Goal: Task Accomplishment & Management: Use online tool/utility

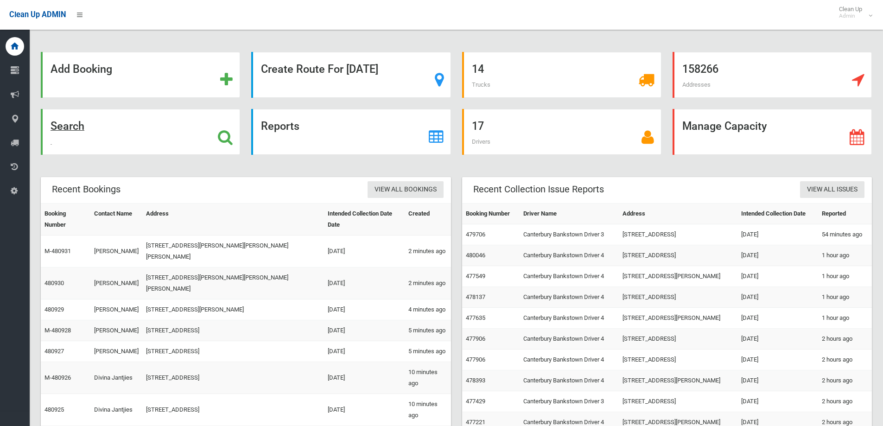
click at [144, 131] on div "Search" at bounding box center [140, 132] width 199 height 46
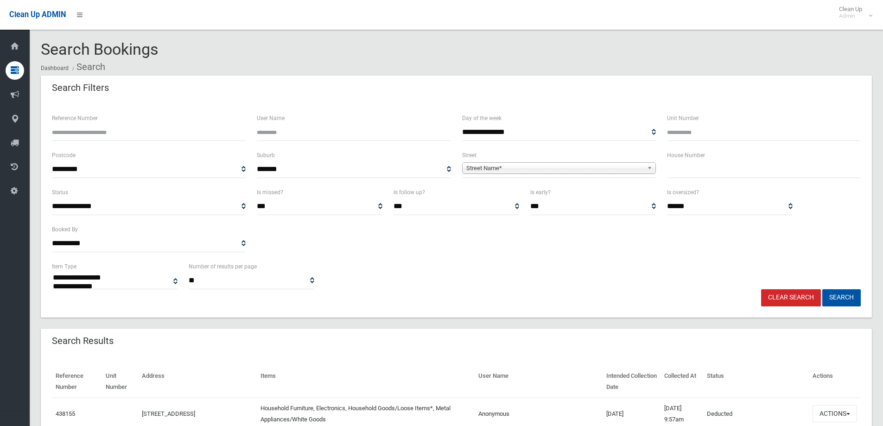
select select
click at [680, 159] on label "House Number" at bounding box center [686, 155] width 38 height 10
click at [682, 164] on input "text" at bounding box center [764, 169] width 194 height 17
type input "***"
drag, startPoint x: 568, startPoint y: 183, endPoint x: 560, endPoint y: 176, distance: 10.2
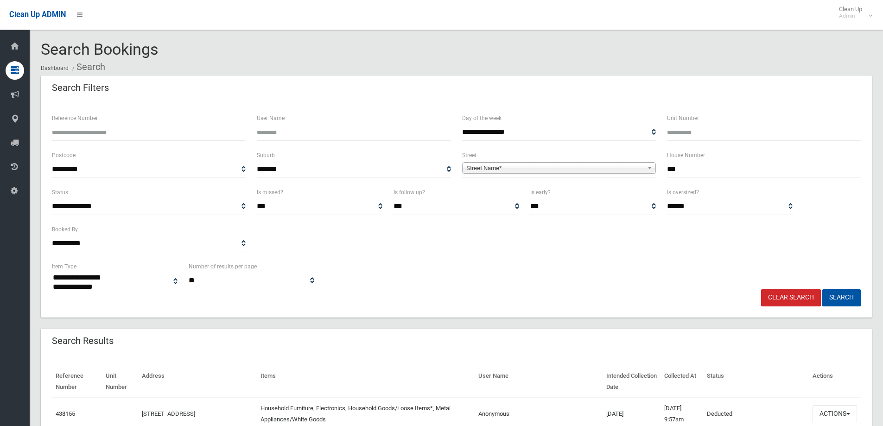
click at [567, 182] on div "**********" at bounding box center [559, 168] width 205 height 37
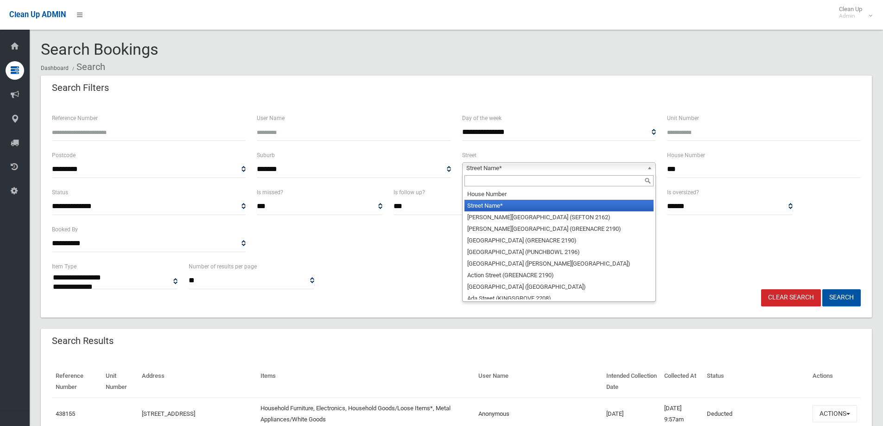
click at [555, 172] on span "Street Name*" at bounding box center [554, 168] width 177 height 11
click at [516, 179] on input "text" at bounding box center [559, 180] width 189 height 11
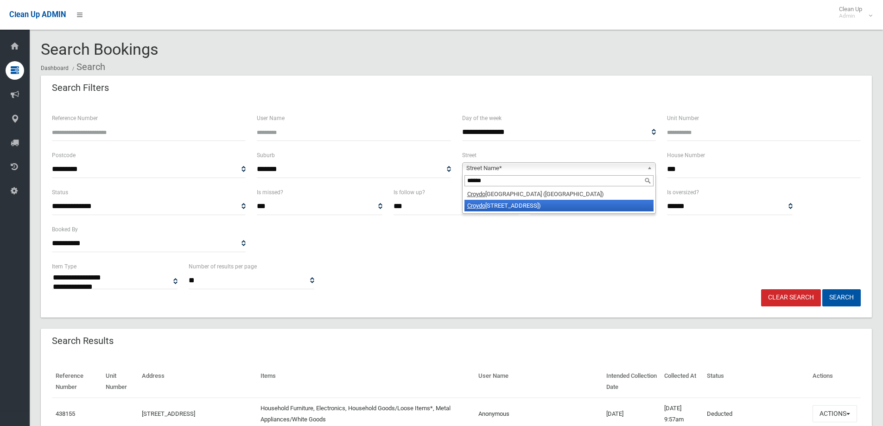
type input "******"
click at [522, 203] on li "Croydo [STREET_ADDRESS])" at bounding box center [559, 206] width 189 height 12
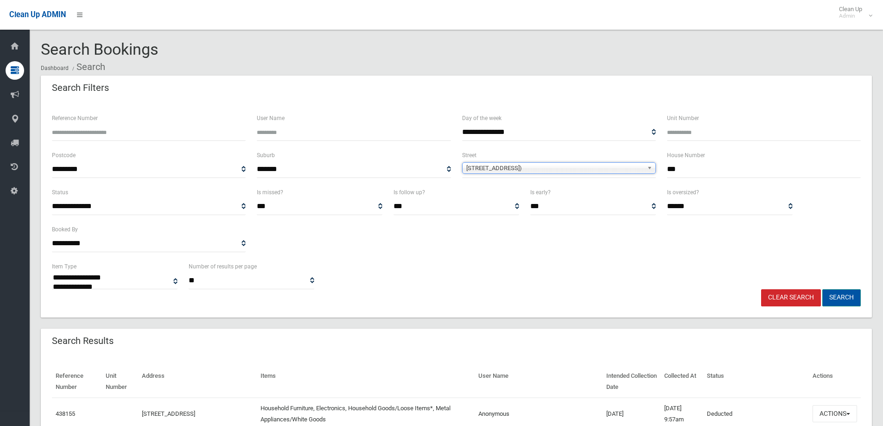
click at [848, 299] on button "Search" at bounding box center [842, 297] width 38 height 17
select select
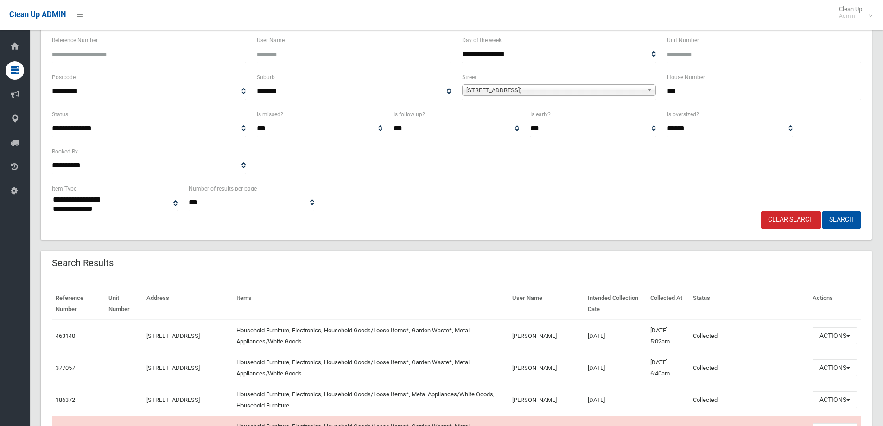
scroll to position [93, 0]
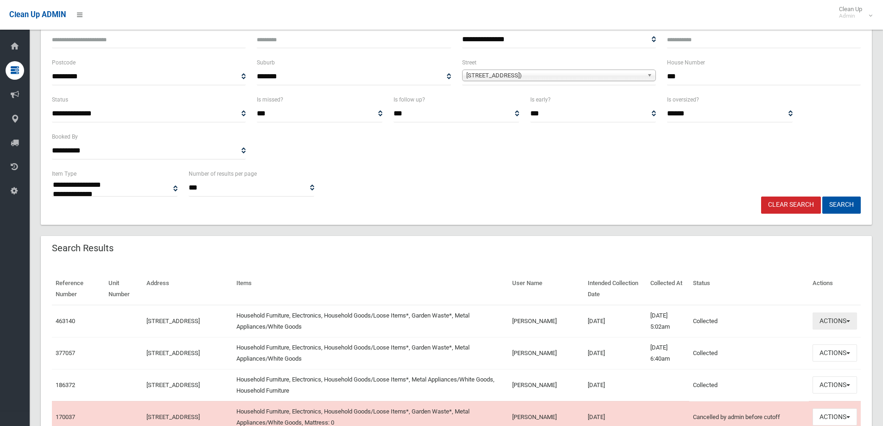
click at [854, 318] on button "Actions" at bounding box center [835, 320] width 45 height 17
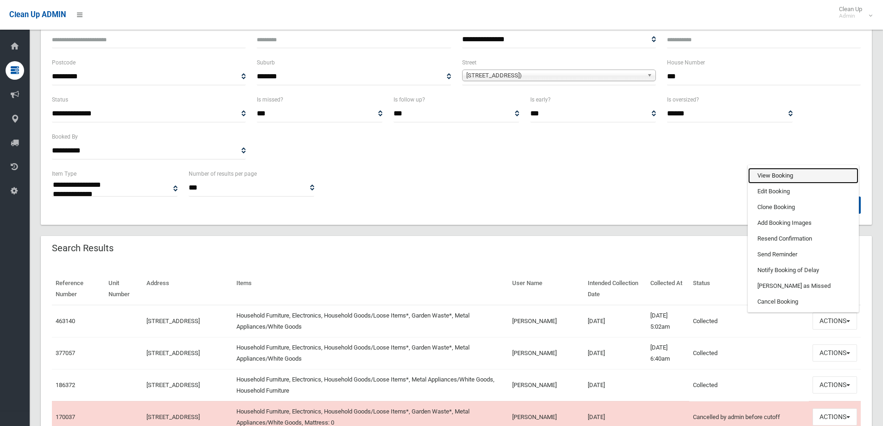
click at [766, 179] on link "View Booking" at bounding box center [803, 176] width 110 height 16
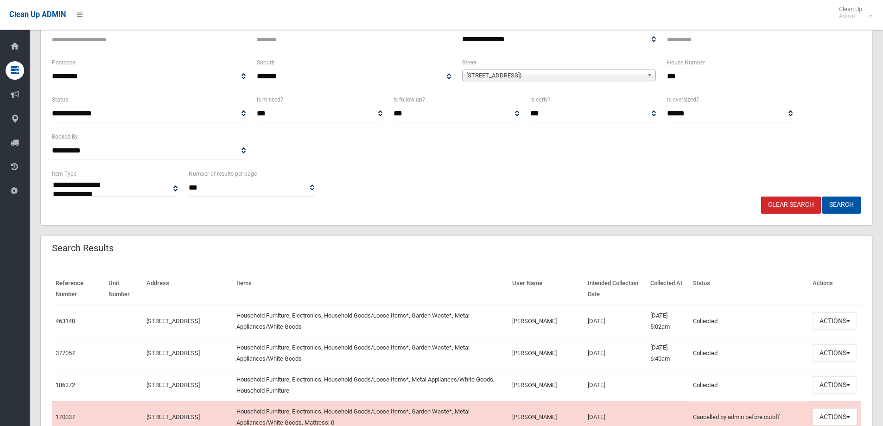
scroll to position [139, 0]
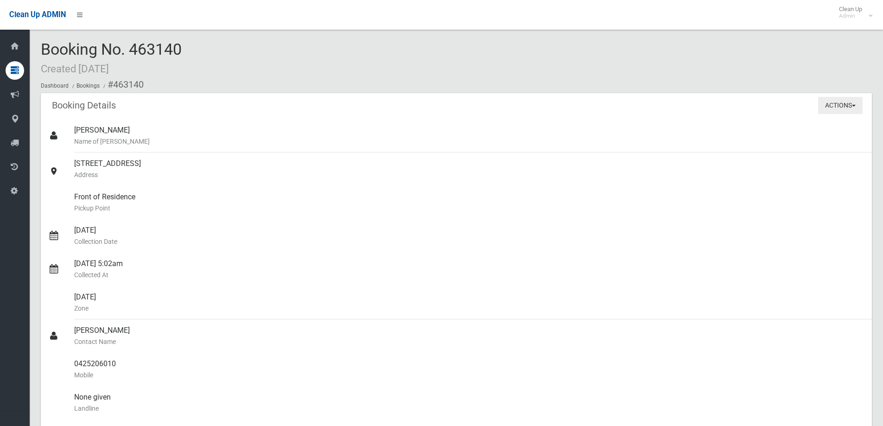
click at [848, 106] on button "Actions" at bounding box center [840, 105] width 45 height 17
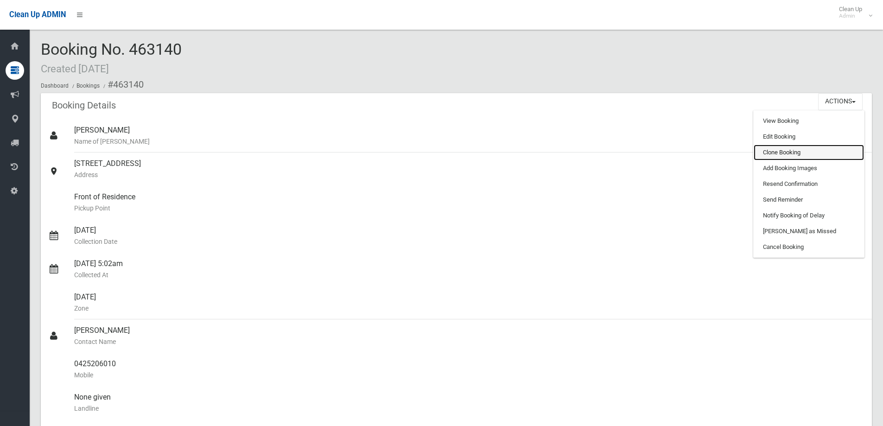
click at [767, 157] on link "Clone Booking" at bounding box center [809, 153] width 110 height 16
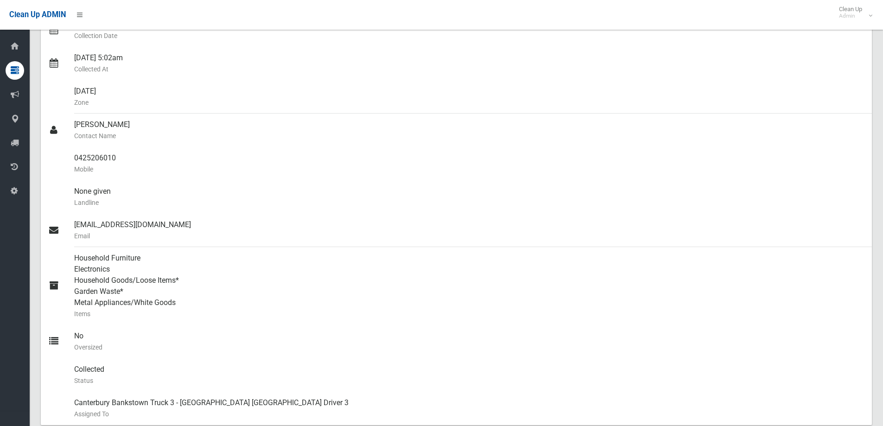
scroll to position [232, 0]
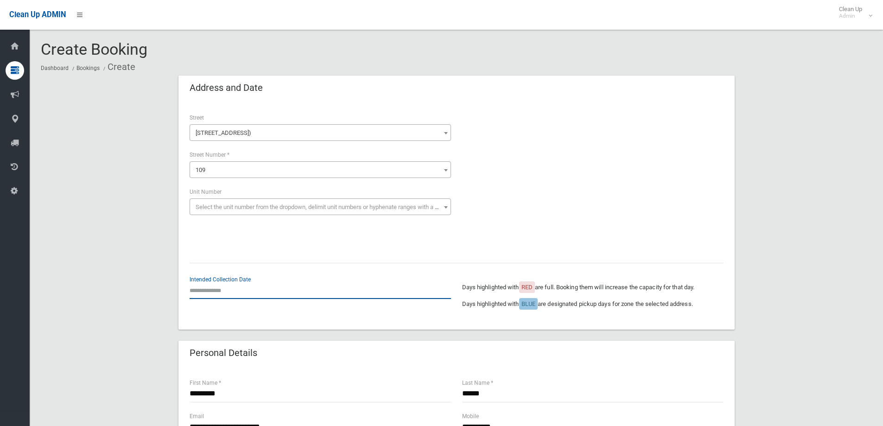
click at [268, 288] on input "text" at bounding box center [320, 290] width 261 height 17
